Goal: Task Accomplishment & Management: Complete application form

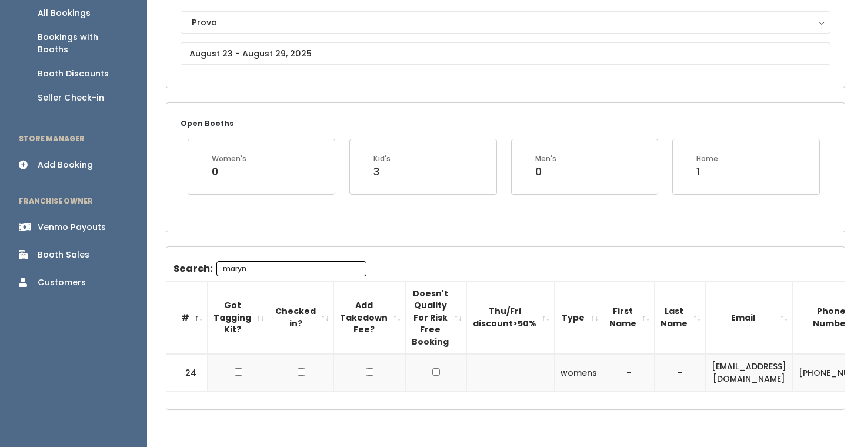
scroll to position [0, 133]
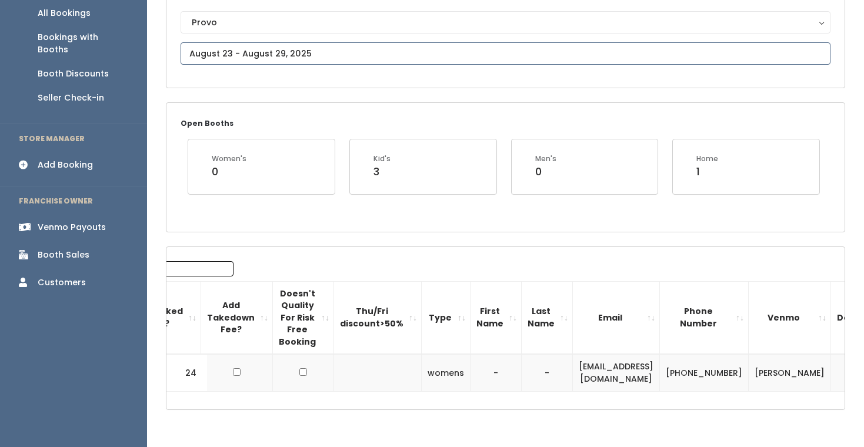
click at [242, 57] on input "text" at bounding box center [506, 53] width 650 height 22
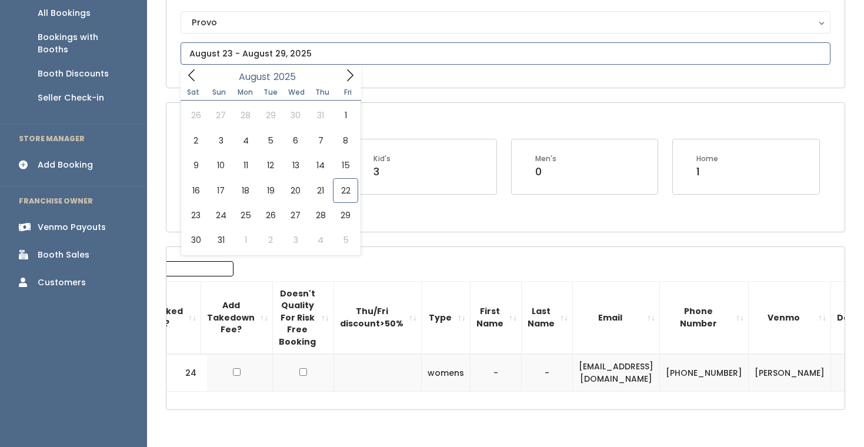
click at [347, 70] on icon at bounding box center [350, 75] width 13 height 13
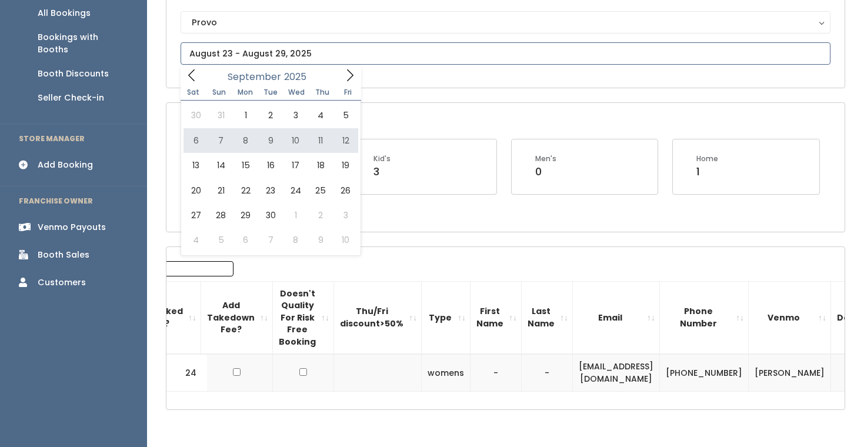
click at [346, 73] on icon at bounding box center [350, 75] width 13 height 13
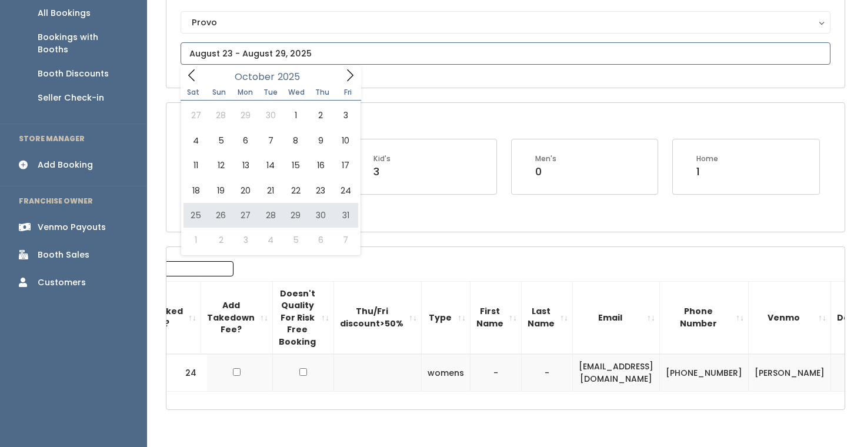
type input "October 25 to October 31"
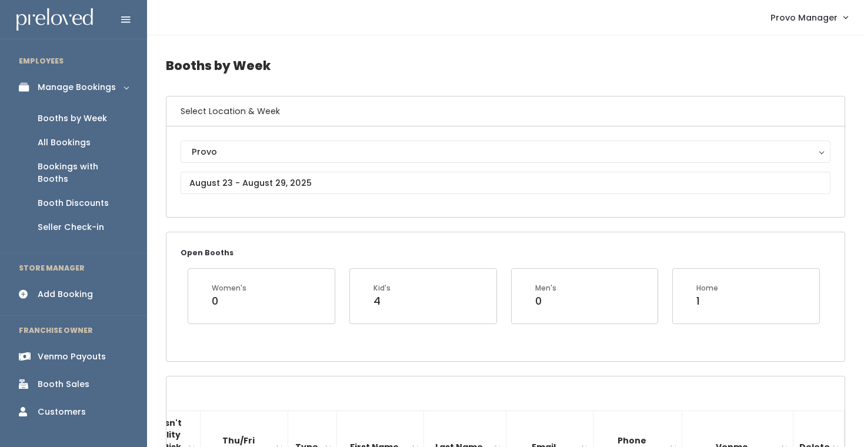
click at [75, 288] on div "Add Booking" at bounding box center [65, 294] width 55 height 12
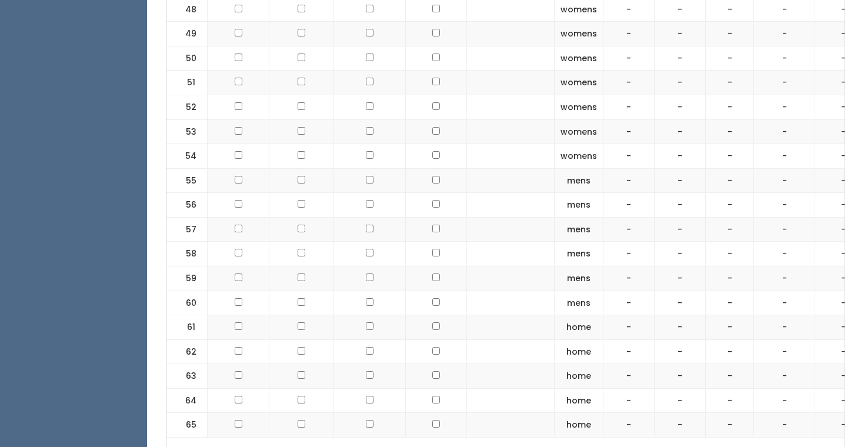
scroll to position [1716, 0]
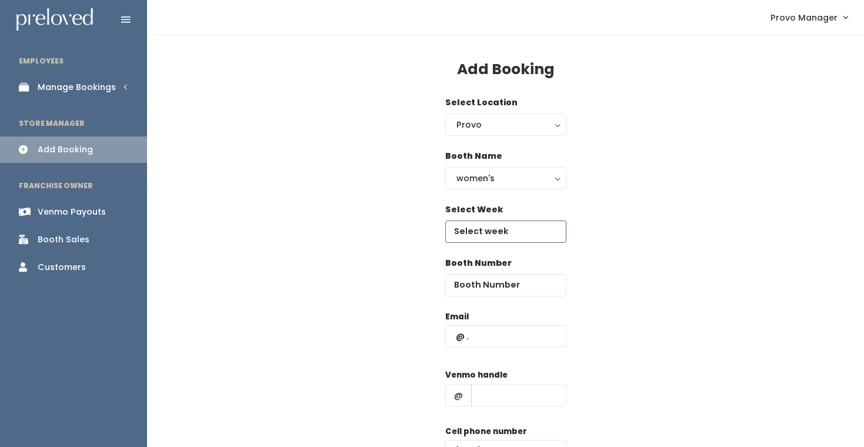
click at [507, 232] on input "text" at bounding box center [505, 232] width 121 height 22
click at [516, 179] on div "women's" at bounding box center [506, 178] width 99 height 13
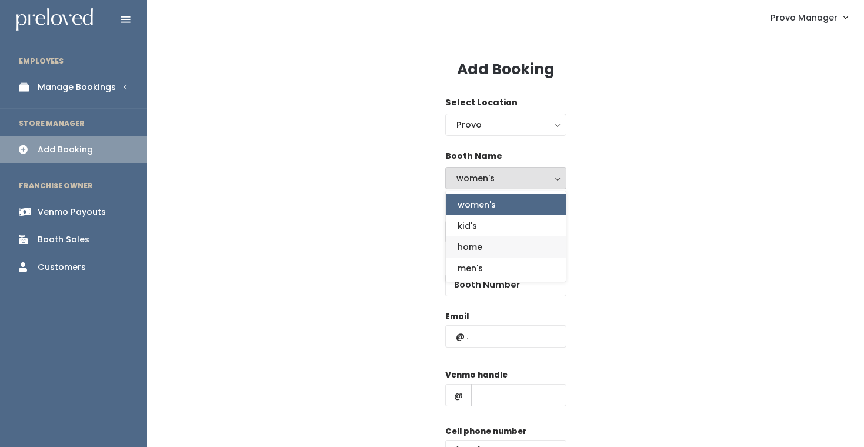
click at [484, 242] on link "home" at bounding box center [506, 247] width 120 height 21
select select "home"
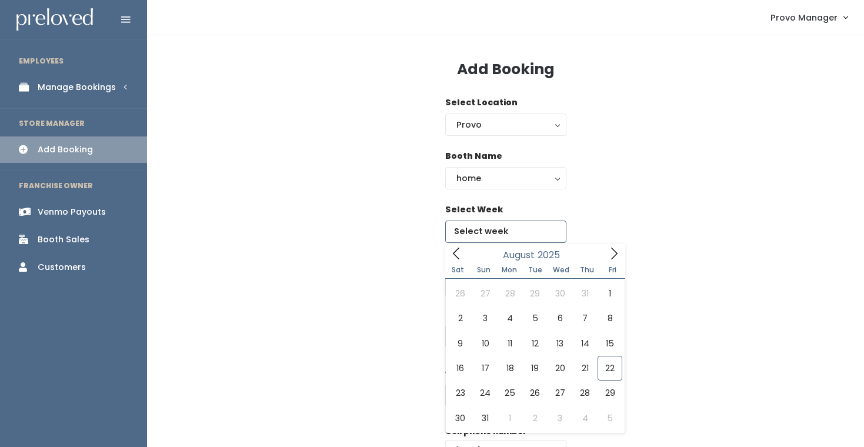
click at [495, 238] on input "text" at bounding box center [505, 232] width 121 height 22
click at [607, 255] on span at bounding box center [614, 253] width 22 height 18
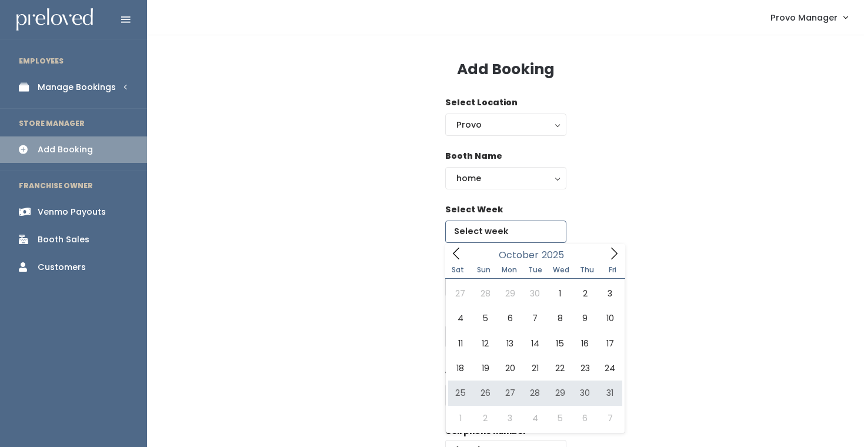
type input "[DATE] to [DATE]"
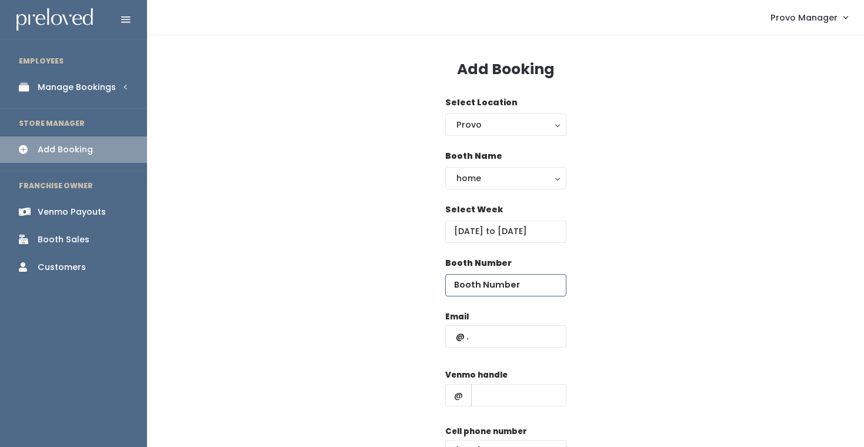
click at [487, 291] on input "number" at bounding box center [505, 285] width 121 height 22
click at [479, 340] on input "text" at bounding box center [505, 336] width 121 height 22
click at [469, 280] on input "6" at bounding box center [505, 285] width 121 height 22
click at [470, 288] on input "6" at bounding box center [505, 285] width 121 height 22
type input "61"
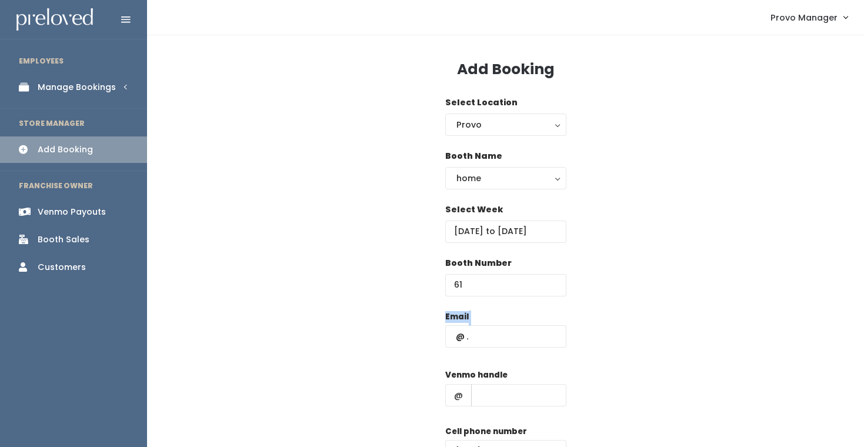
click at [504, 326] on div "Email" at bounding box center [505, 335] width 121 height 49
click at [486, 348] on div "Email" at bounding box center [505, 335] width 121 height 49
click at [488, 338] on input "text" at bounding box center [505, 336] width 121 height 22
type input "[EMAIL_ADDRESS][DOMAIN_NAME]"
click at [517, 400] on input "text" at bounding box center [518, 395] width 95 height 22
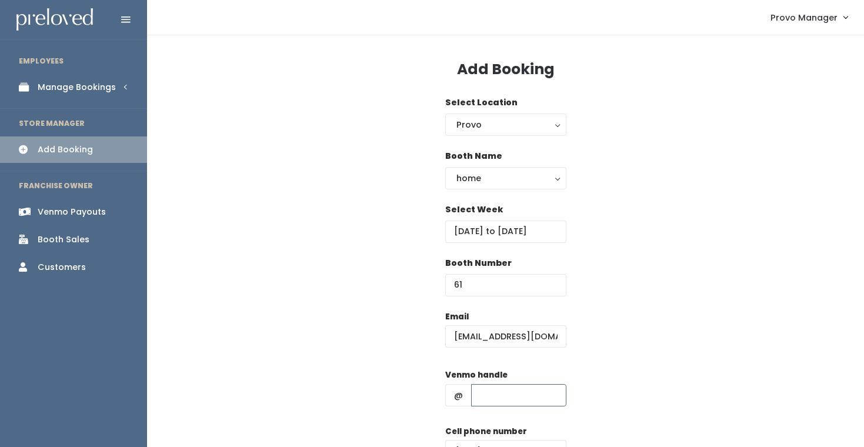
type input "d"
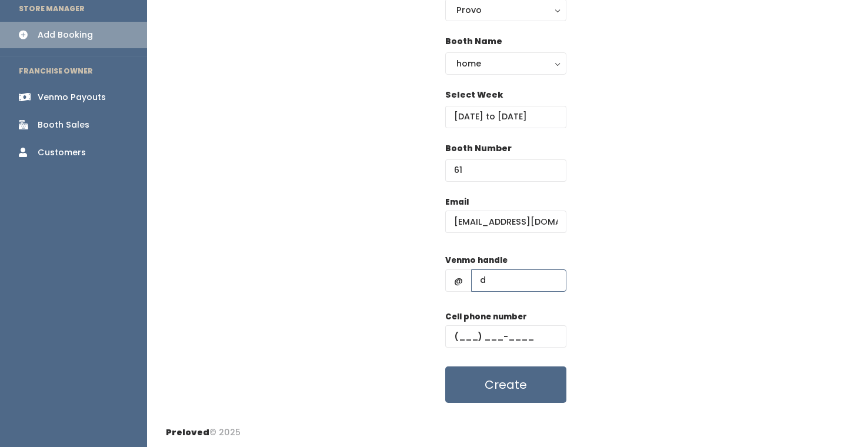
scroll to position [116, 0]
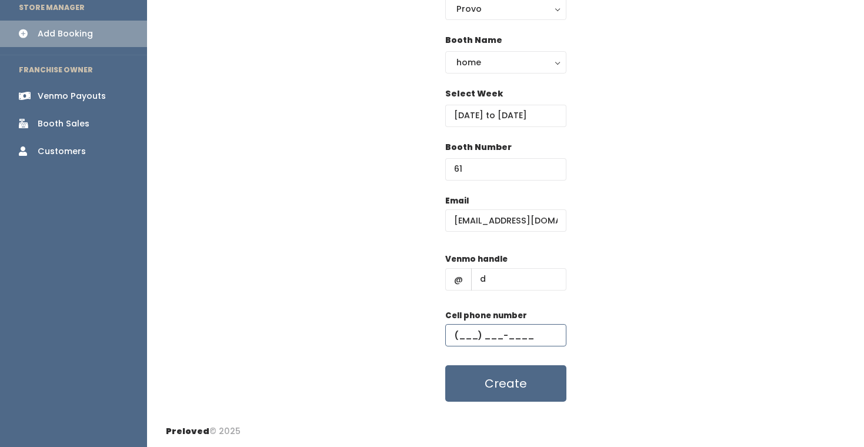
click at [497, 332] on input "text" at bounding box center [505, 335] width 121 height 22
type input "(555) 555-5555"
click at [661, 276] on div "Email charityhomer@gmail.com Venmo handle @ d Cell phone number (555) 555-5555 …" at bounding box center [506, 299] width 680 height 208
click at [506, 380] on button "Create" at bounding box center [505, 383] width 121 height 36
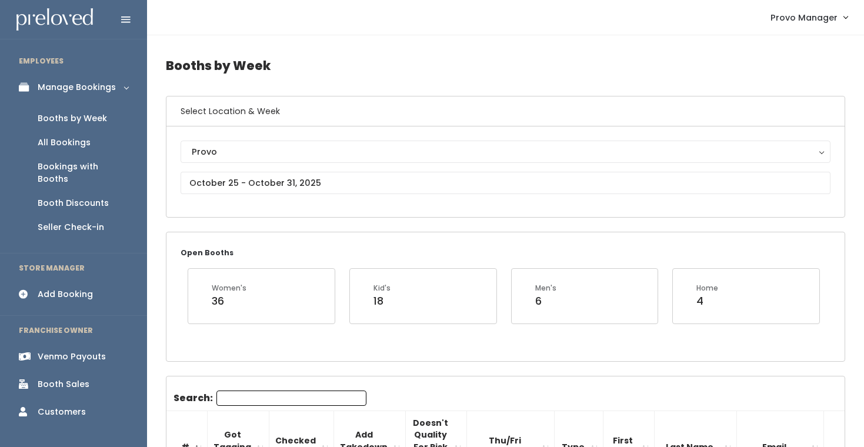
click at [84, 124] on div "Booths by Week" at bounding box center [72, 118] width 69 height 12
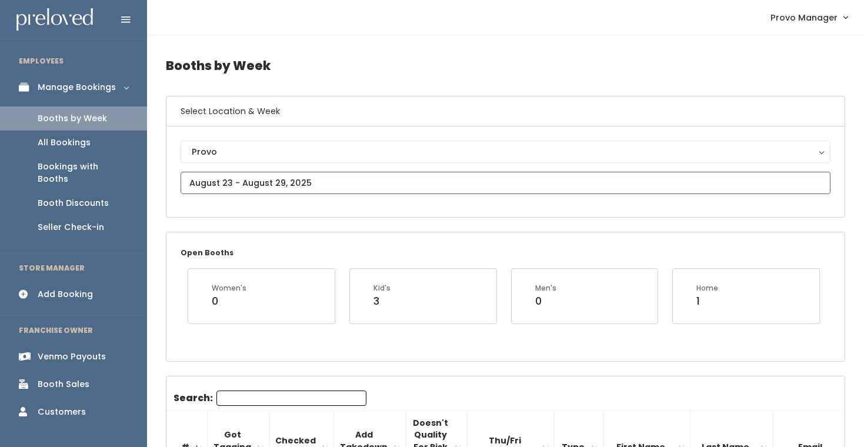
click at [218, 187] on input "text" at bounding box center [506, 183] width 650 height 22
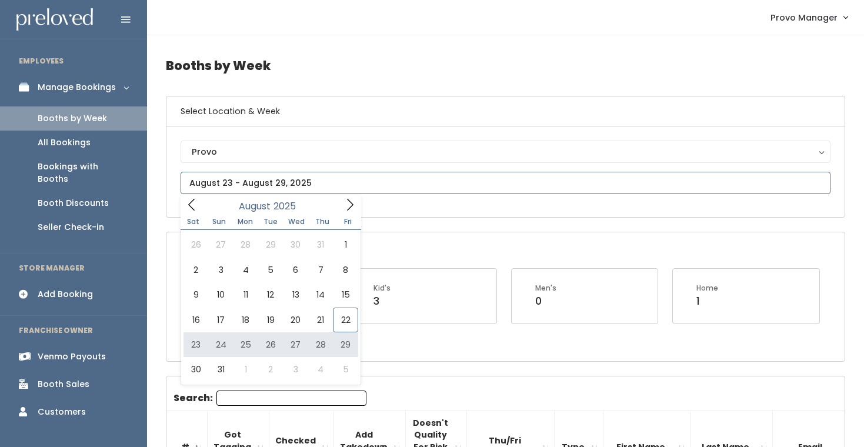
type input "[DATE] to [DATE]"
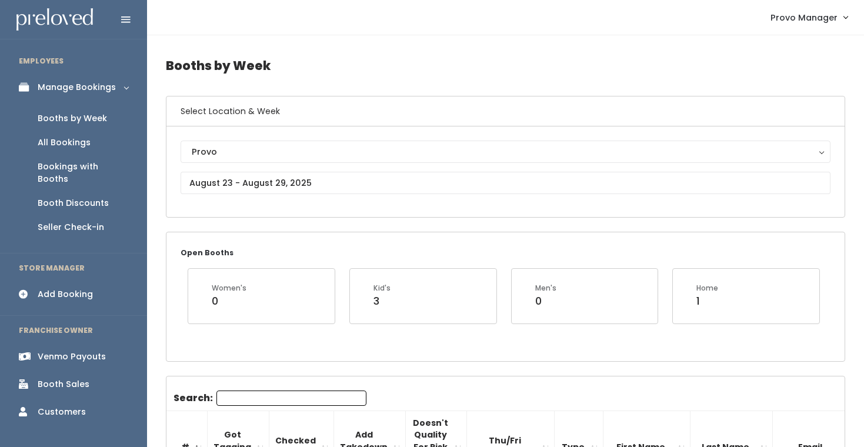
click at [261, 395] on input "Search:" at bounding box center [292, 398] width 150 height 15
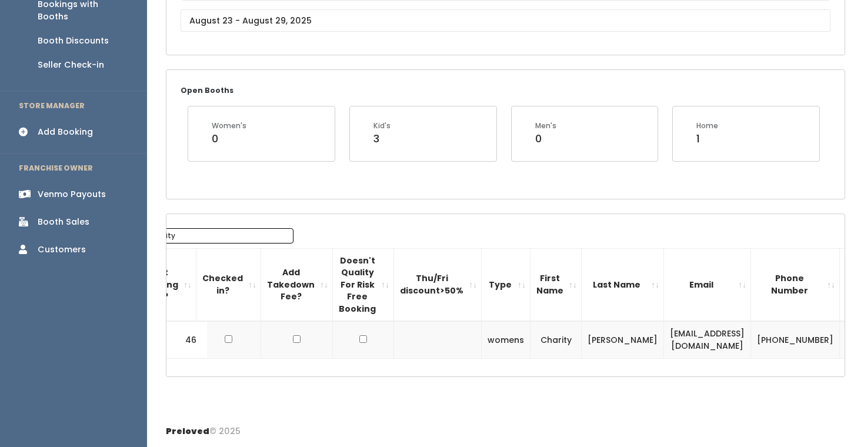
scroll to position [0, 27]
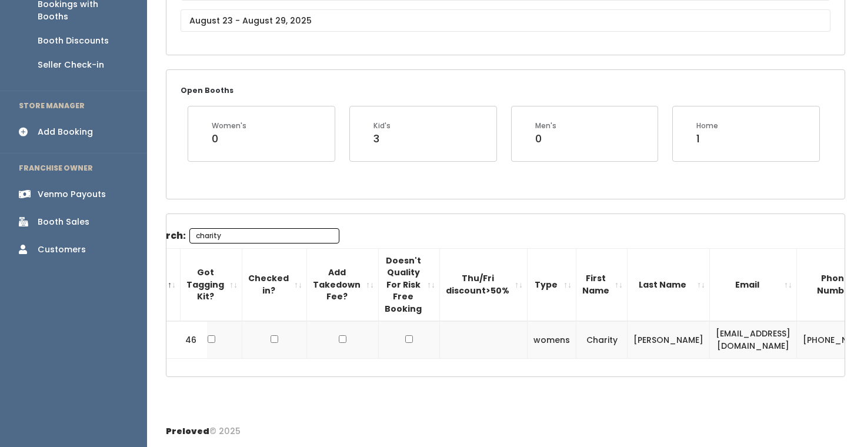
type input "charity"
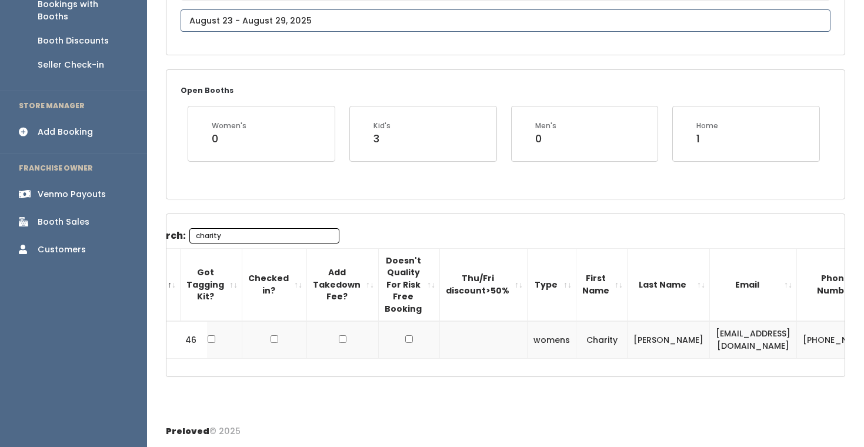
click at [297, 10] on input "text" at bounding box center [506, 20] width 650 height 22
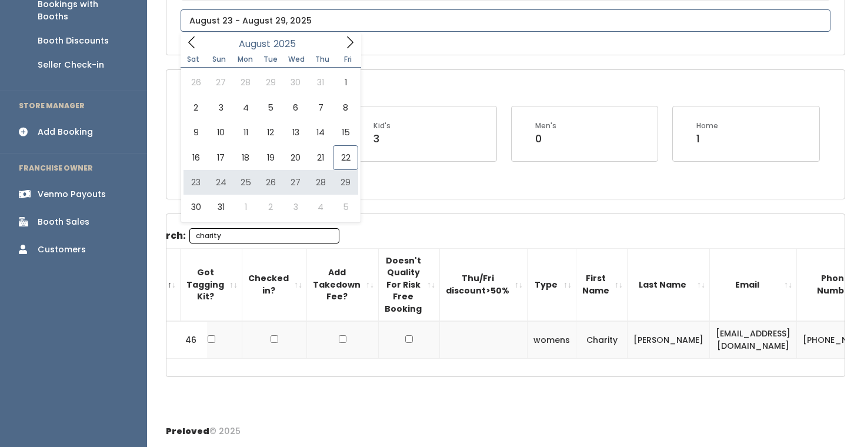
type input "[DATE] to [DATE]"
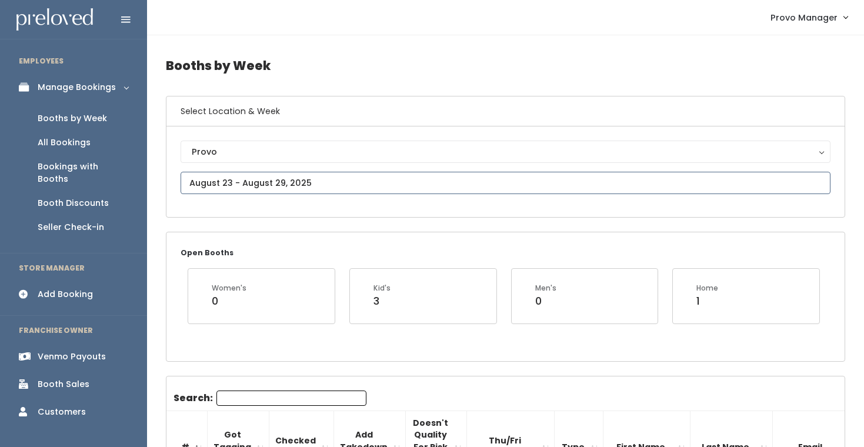
click at [225, 180] on input "text" at bounding box center [506, 183] width 650 height 22
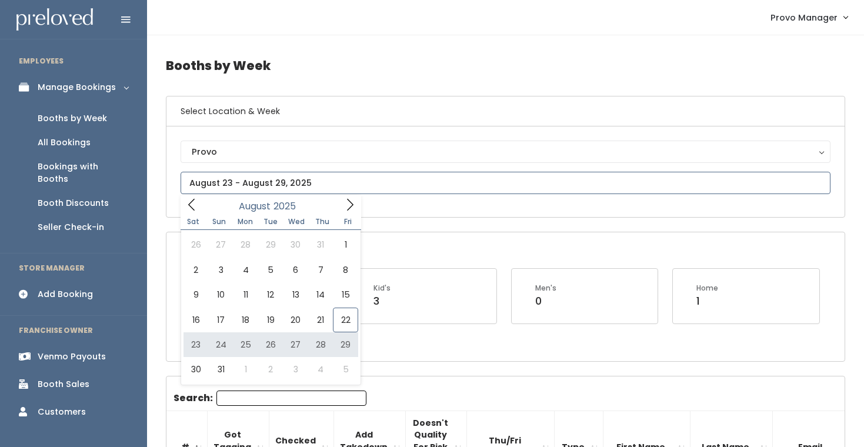
type input "August 23 to August 29"
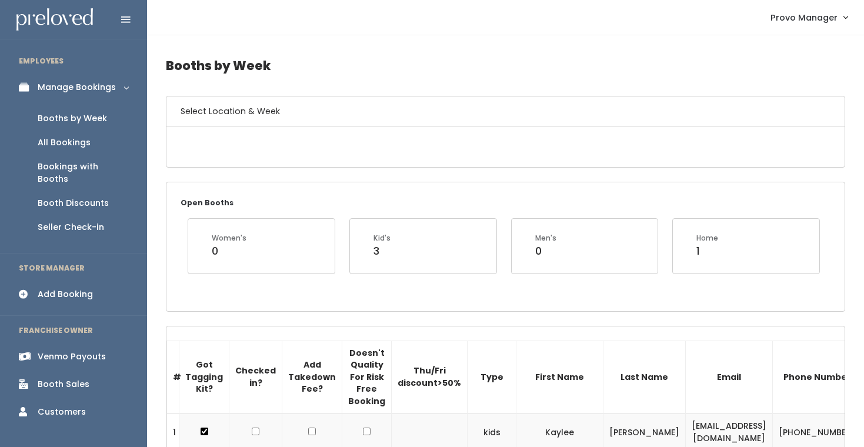
scroll to position [11, 0]
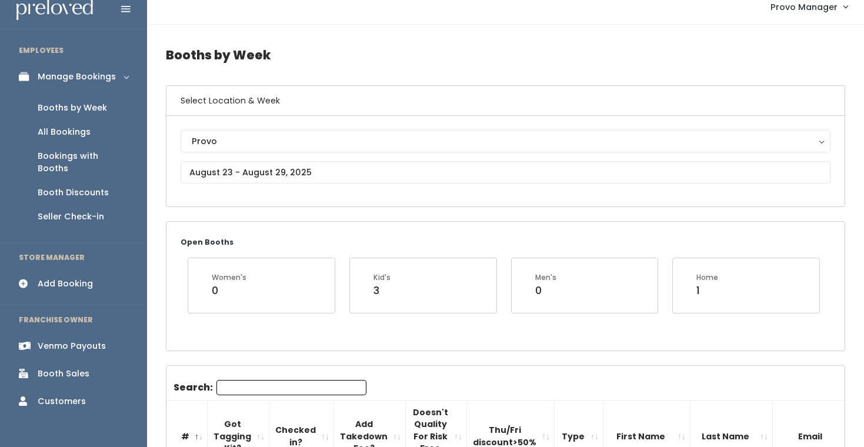
click at [247, 385] on input "Search:" at bounding box center [292, 387] width 150 height 15
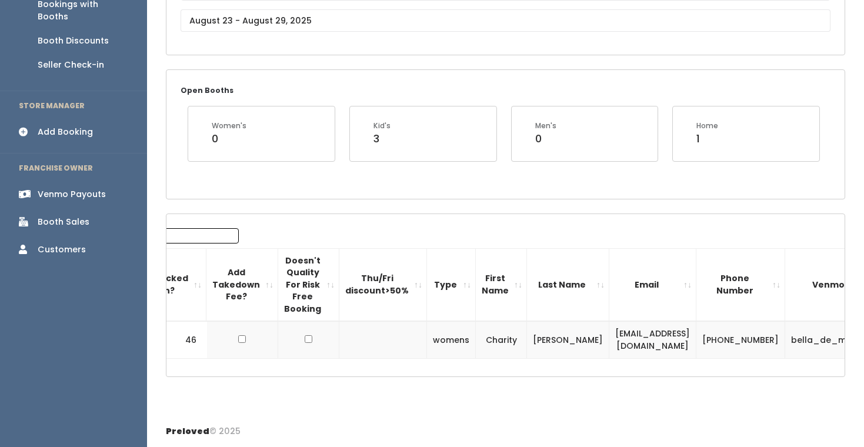
scroll to position [0, 164]
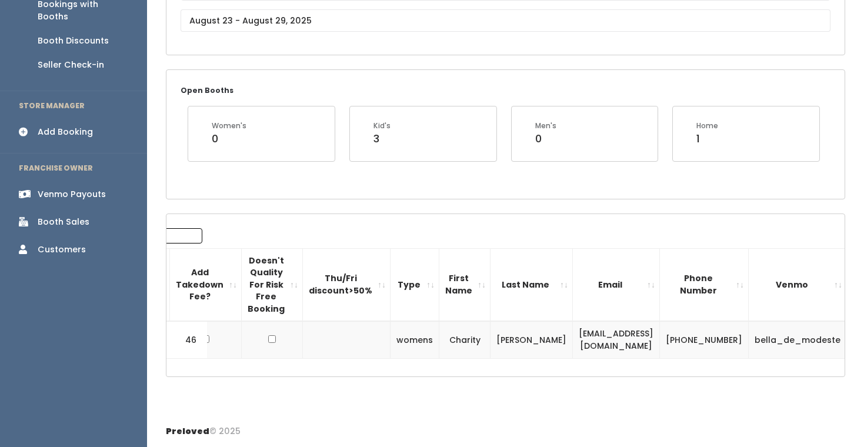
type input "charity"
click at [861, 344] on button "button" at bounding box center [868, 339] width 15 height 15
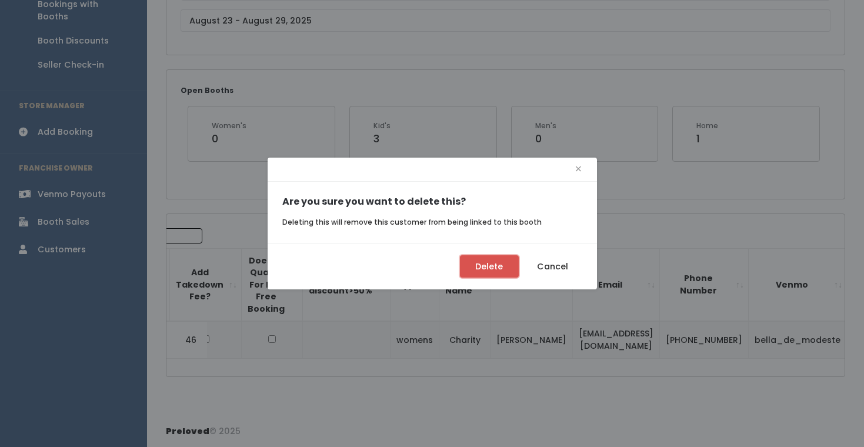
click at [505, 264] on button "Delete" at bounding box center [489, 266] width 59 height 22
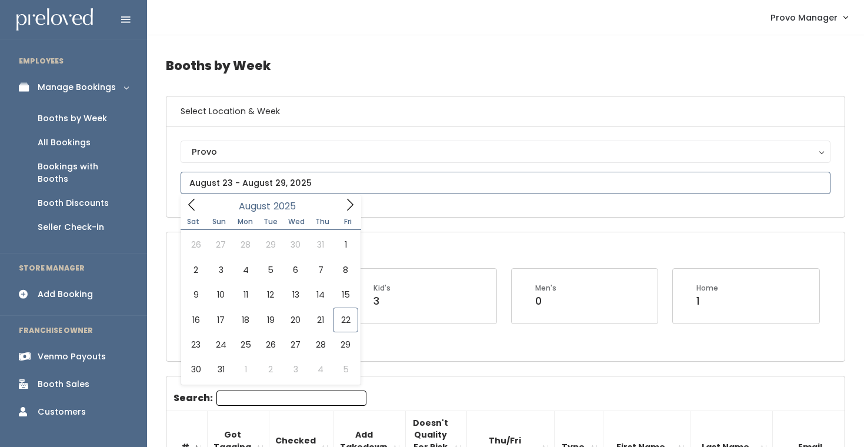
click at [260, 184] on input "text" at bounding box center [506, 183] width 650 height 22
click at [351, 200] on icon at bounding box center [350, 204] width 13 height 13
type input "October 25 to October 31"
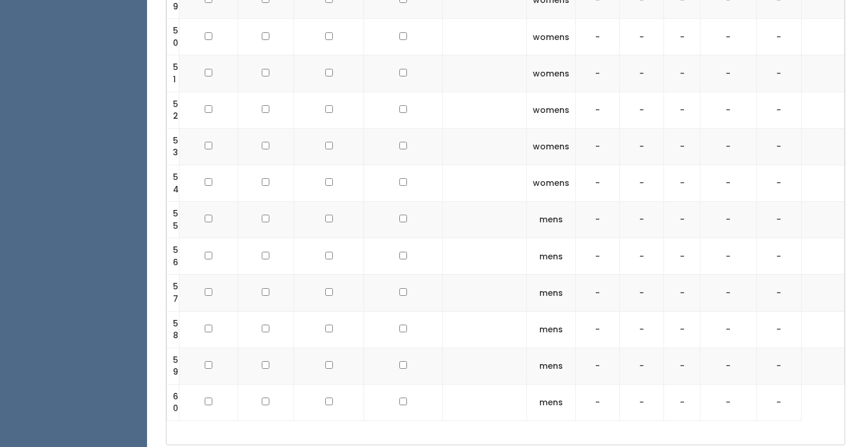
scroll to position [1728, 0]
